Goal: Task Accomplishment & Management: Manage account settings

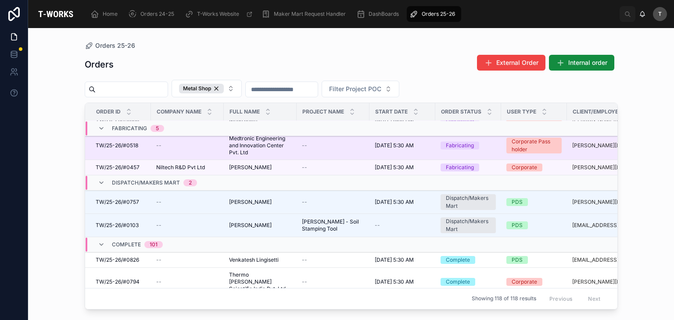
scroll to position [212, 0]
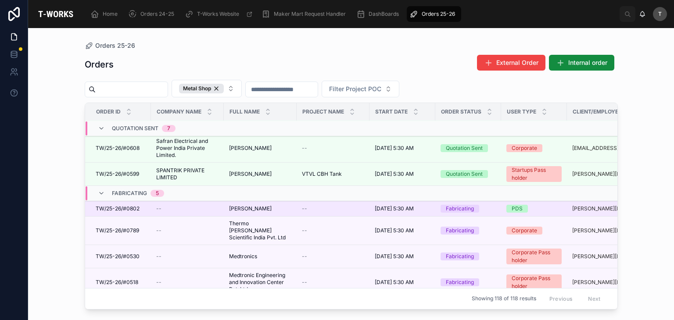
click at [133, 205] on span "TW/25-26/#0802" at bounding box center [118, 208] width 44 height 7
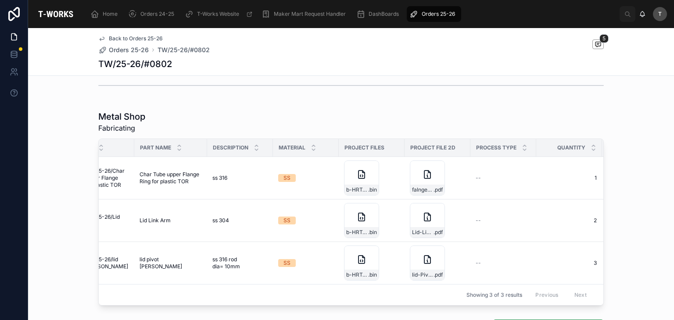
scroll to position [0, 34]
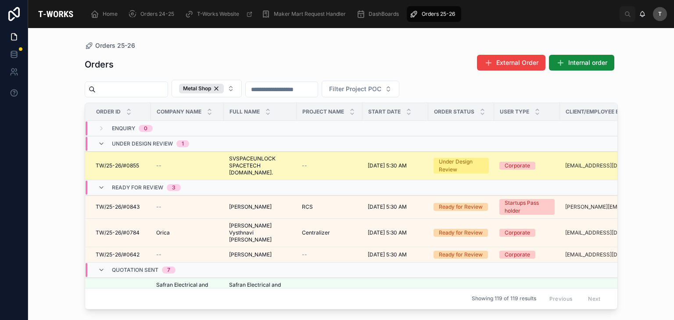
click at [253, 163] on span "SVSPACEUNLOCK SPACETECH [DOMAIN_NAME]." at bounding box center [260, 165] width 62 height 21
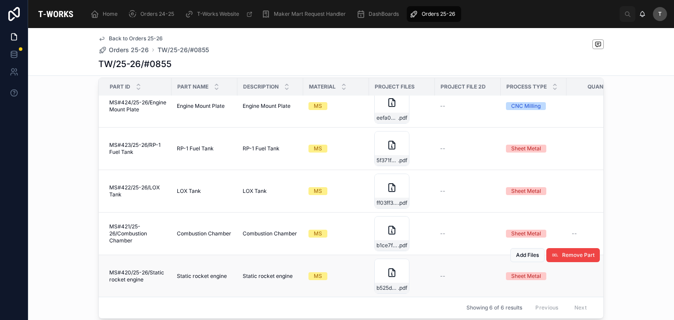
scroll to position [60, 0]
click at [562, 254] on span "Remove Part" at bounding box center [578, 255] width 32 height 7
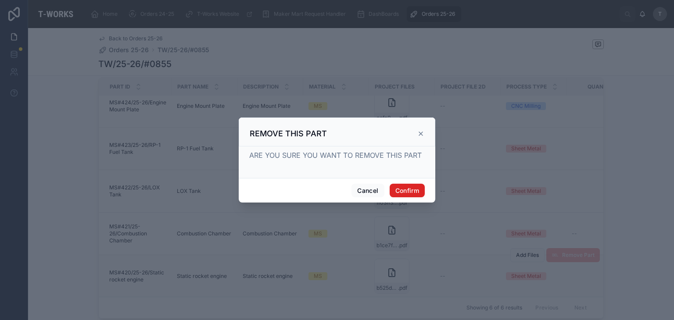
click at [410, 191] on button "Confirm" at bounding box center [406, 191] width 35 height 14
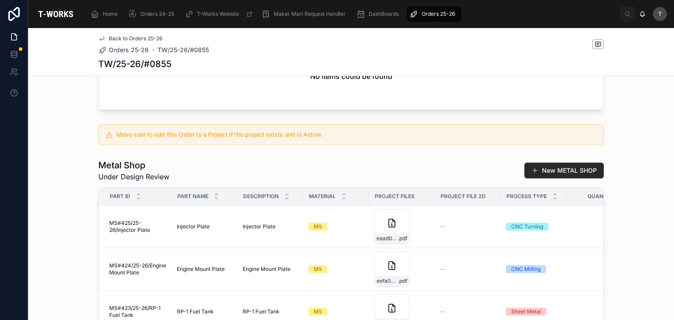
scroll to position [351, 0]
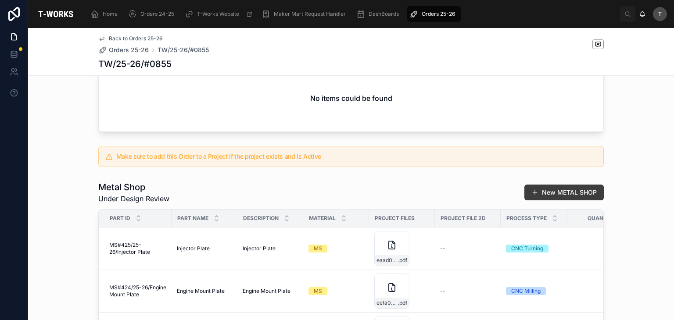
click at [538, 200] on button "New METAL SHOP" at bounding box center [563, 193] width 79 height 16
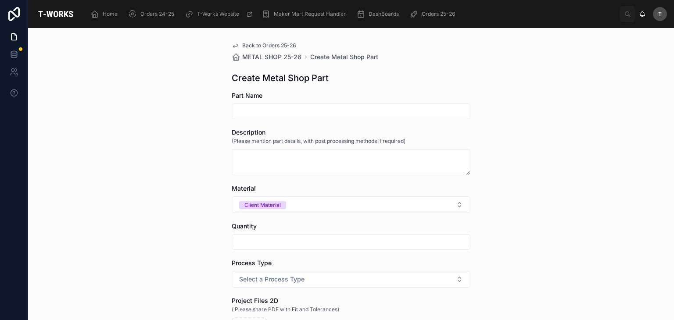
click at [270, 110] on input "text" at bounding box center [351, 111] width 238 height 12
paste input "**********"
type input "**********"
click at [320, 149] on div "Description (Please mention part details, with post processing methods if requi…" at bounding box center [351, 151] width 239 height 47
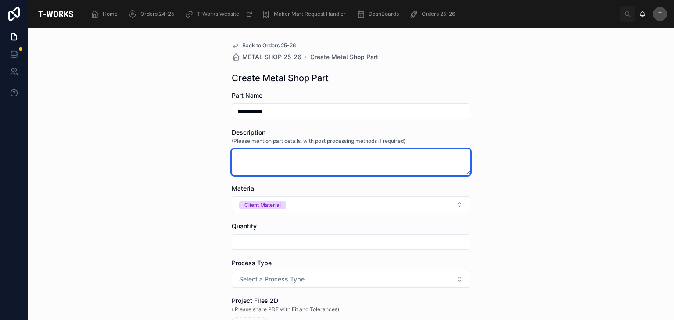
click at [322, 165] on textarea at bounding box center [351, 162] width 239 height 26
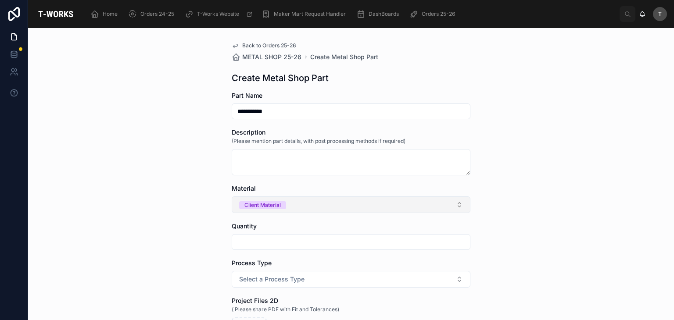
click at [293, 205] on button "Client Material" at bounding box center [351, 204] width 239 height 17
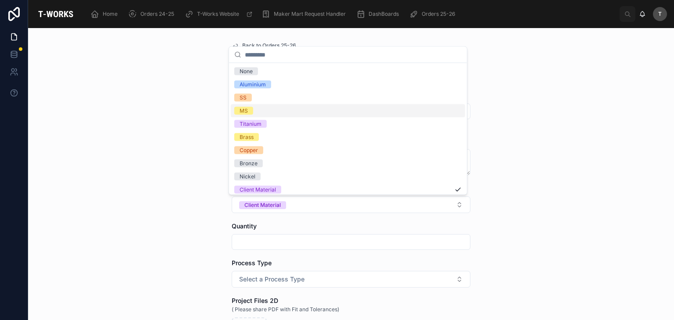
click at [239, 112] on span "MS" at bounding box center [243, 111] width 19 height 8
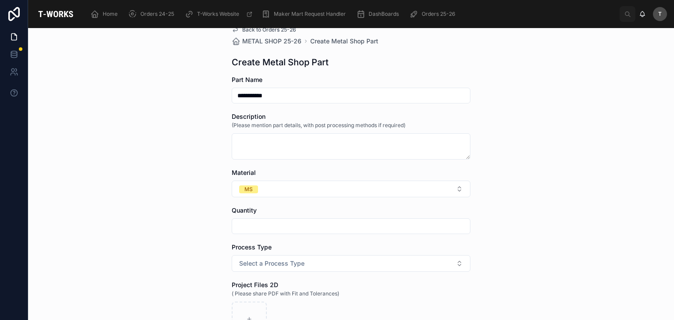
scroll to position [44, 0]
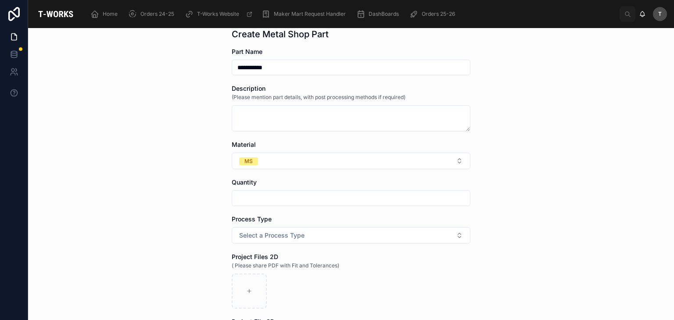
click at [246, 197] on input "text" at bounding box center [351, 198] width 238 height 12
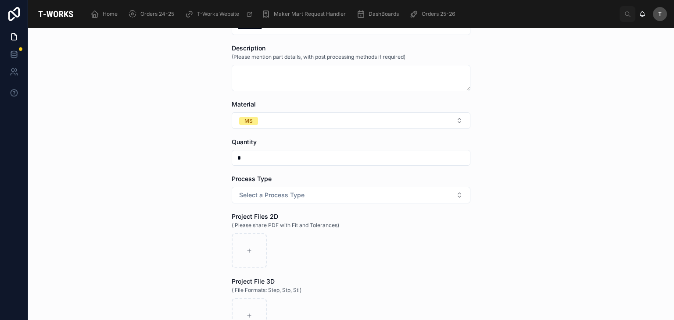
scroll to position [88, 0]
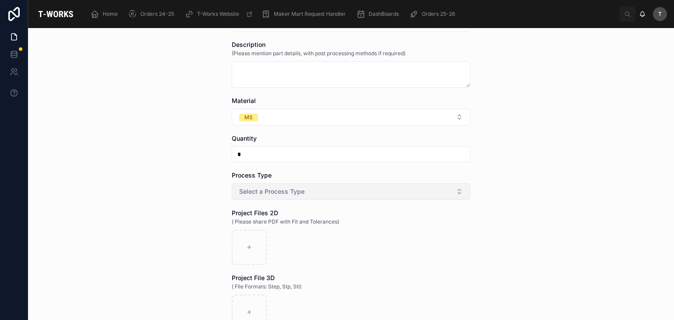
type input "*"
click at [258, 192] on span "Select a Process Type" at bounding box center [271, 191] width 65 height 9
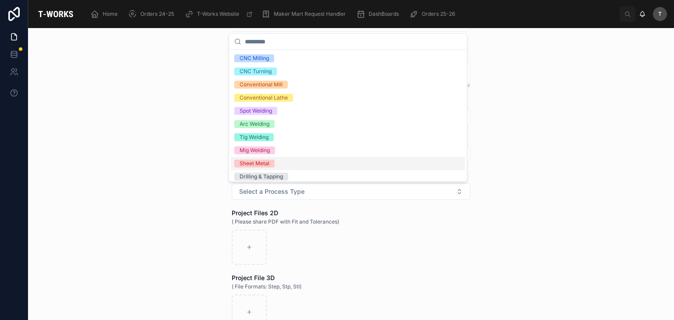
click at [257, 162] on div "Sheet Metal" at bounding box center [254, 164] width 30 height 8
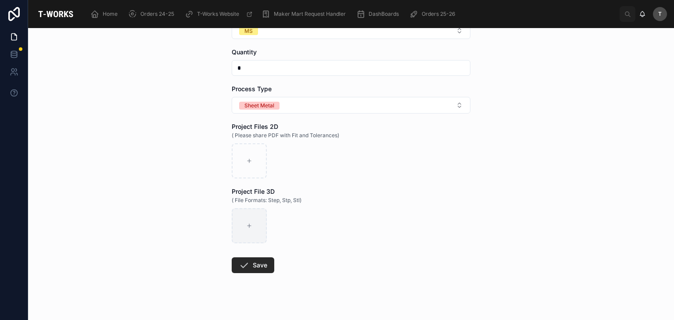
scroll to position [183, 0]
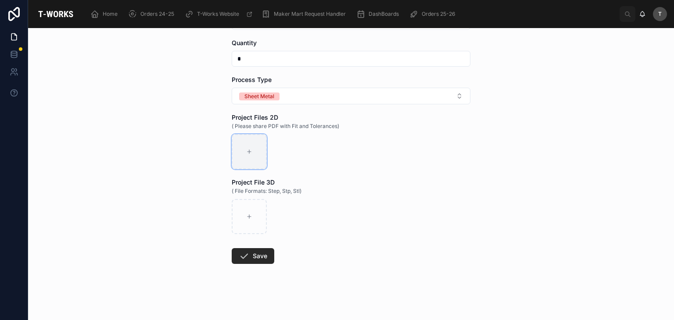
click at [254, 145] on div at bounding box center [249, 151] width 35 height 35
type input "**********"
click at [260, 262] on button "Save" at bounding box center [253, 256] width 43 height 16
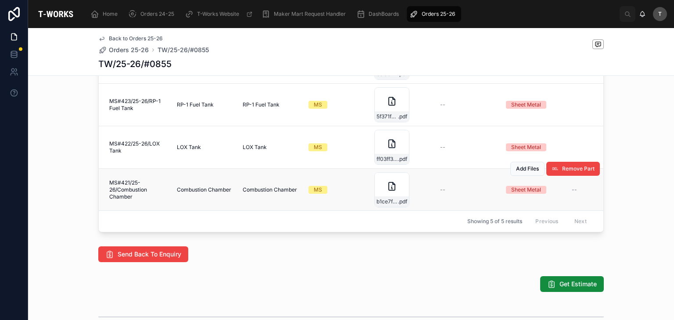
scroll to position [407, 0]
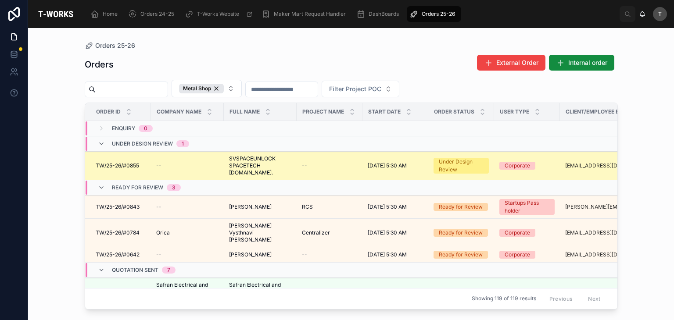
click at [239, 164] on span "SVSPACEUNLOCK SPACETECH [DOMAIN_NAME]." at bounding box center [260, 165] width 62 height 21
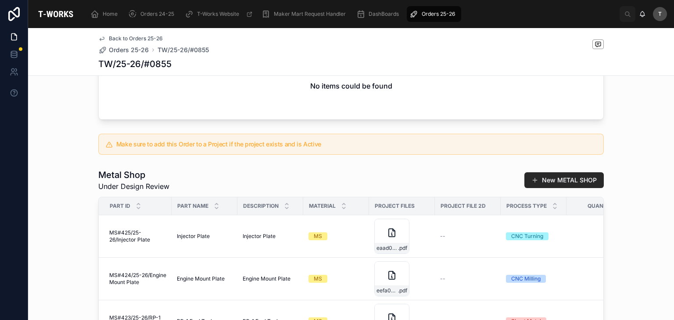
scroll to position [451, 0]
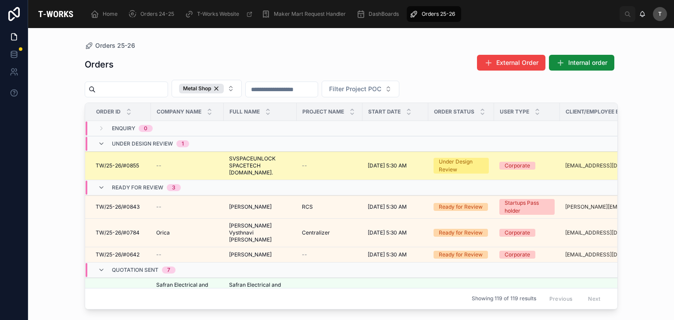
click at [263, 163] on span "SVSPACEUNLOCK SPACETECH [DOMAIN_NAME]." at bounding box center [260, 165] width 62 height 21
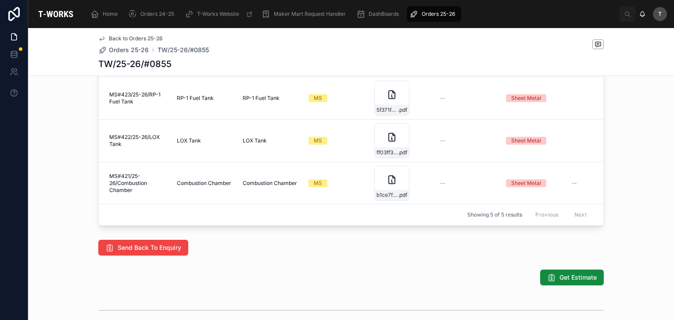
scroll to position [670, 0]
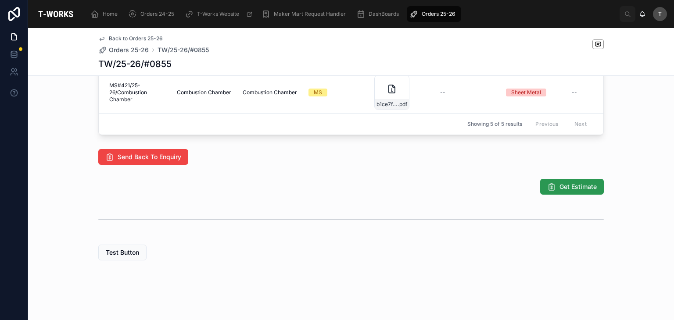
click at [558, 193] on button "Get Estimate" at bounding box center [572, 187] width 64 height 16
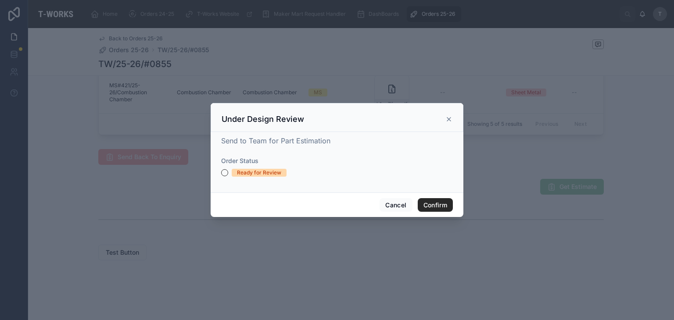
click at [262, 174] on div "Ready for Review" at bounding box center [259, 173] width 44 height 8
click at [228, 174] on button "Ready for Review" at bounding box center [224, 172] width 7 height 7
click at [425, 200] on button "Confirm" at bounding box center [434, 205] width 35 height 14
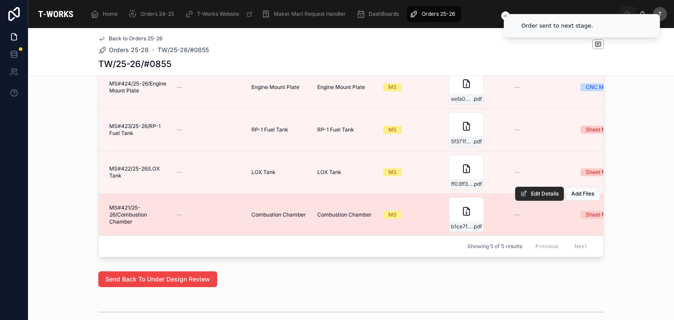
scroll to position [640, 0]
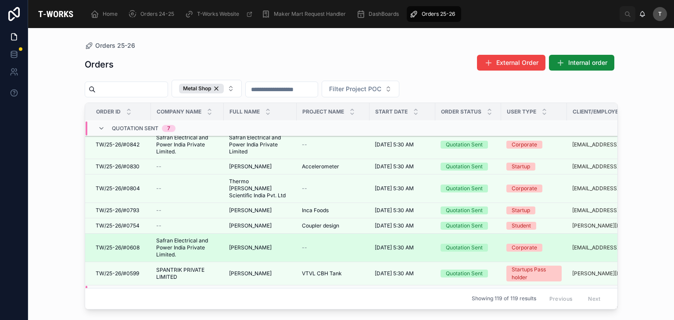
scroll to position [175, 0]
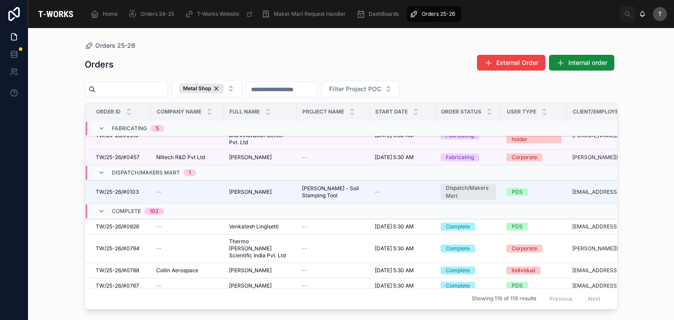
click at [137, 208] on span "Complete" at bounding box center [126, 211] width 29 height 7
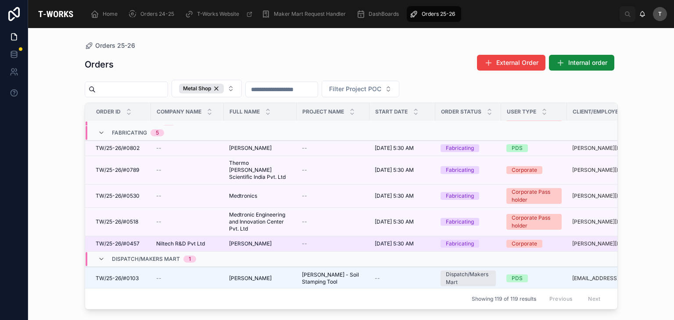
scroll to position [300, 0]
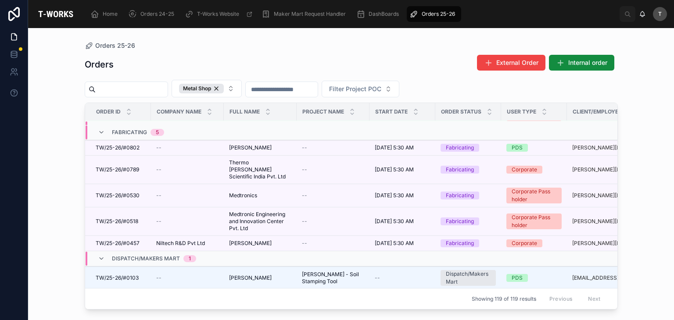
click at [165, 290] on td "Complete 102" at bounding box center [190, 294] width 211 height 8
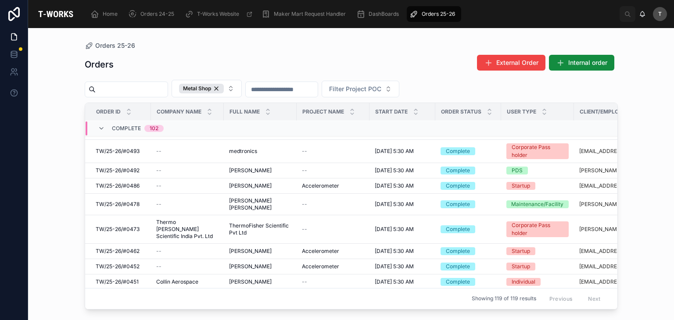
scroll to position [1080, 0]
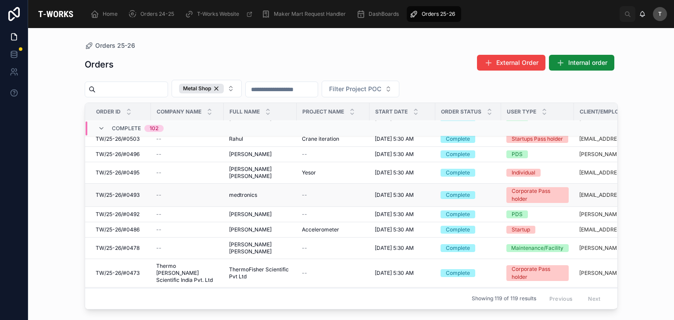
click at [244, 193] on span "medtronics" at bounding box center [243, 195] width 28 height 7
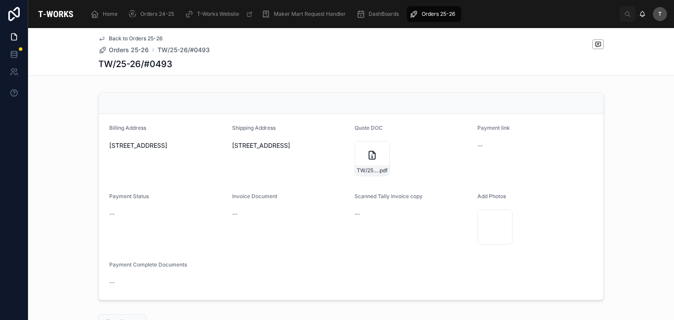
scroll to position [319, 0]
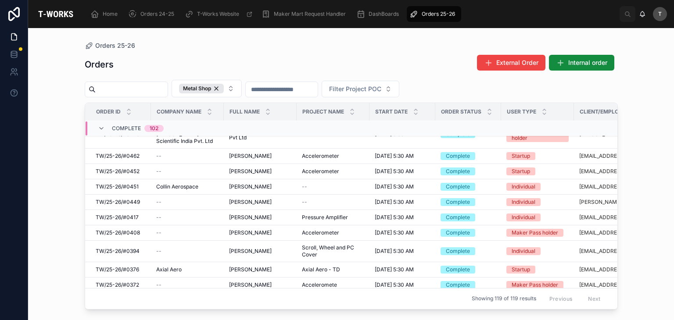
scroll to position [1360, 0]
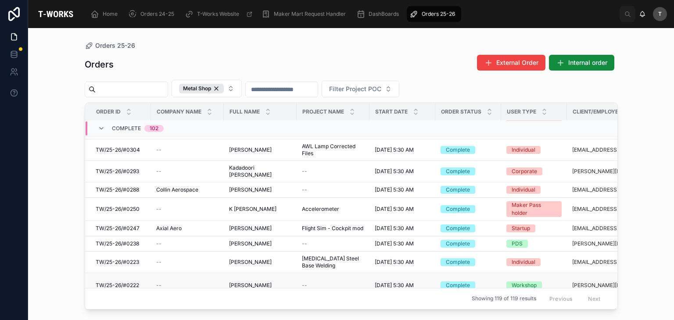
scroll to position [1459, 0]
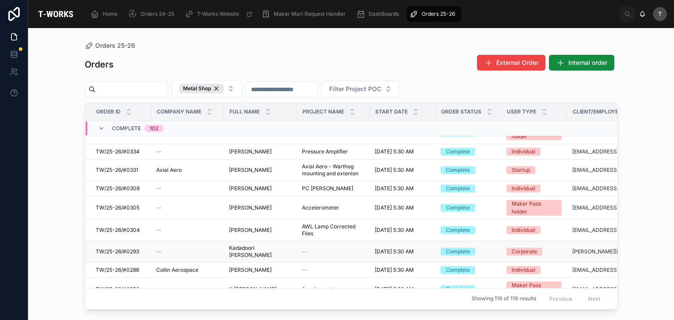
click at [239, 245] on span "Kadadoori [PERSON_NAME]" at bounding box center [260, 252] width 62 height 14
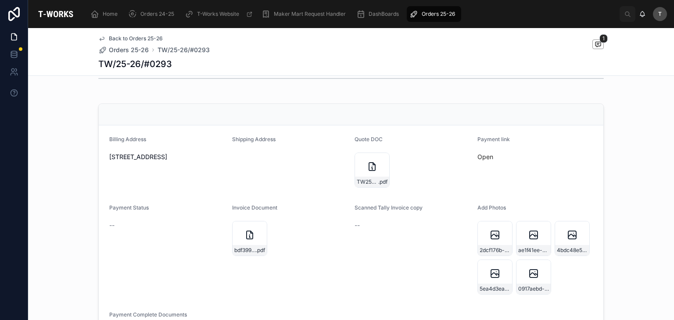
scroll to position [263, 0]
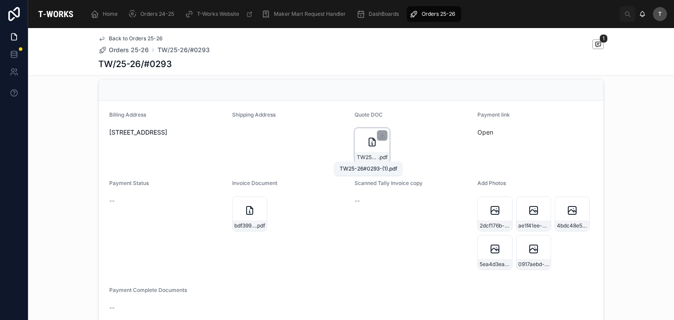
click at [367, 157] on span "TW25-26#0293-(1)" at bounding box center [366, 157] width 21 height 7
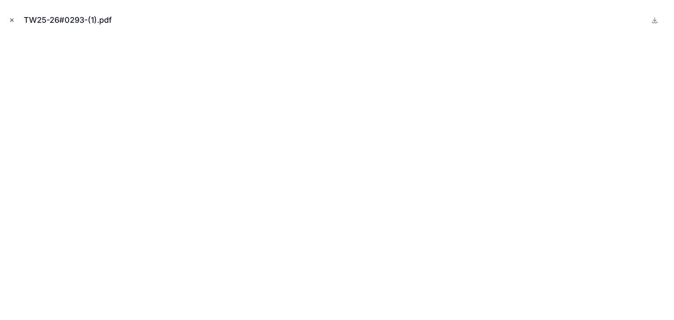
click at [12, 16] on button "Close modal" at bounding box center [12, 20] width 10 height 10
